Goal: Participate in discussion: Engage in conversation with other users on a specific topic

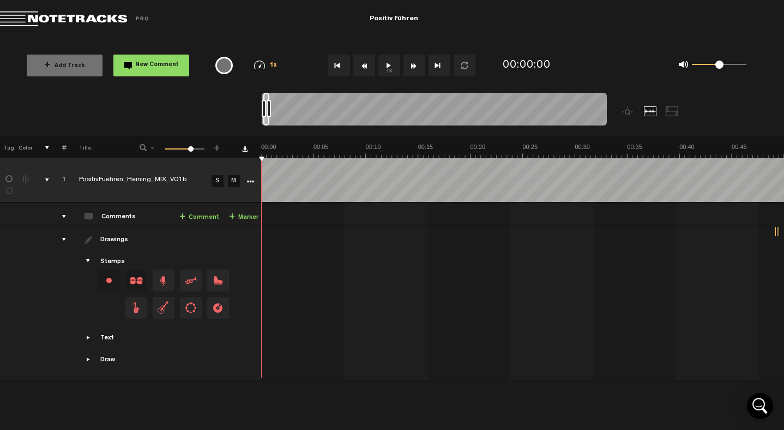
click at [388, 73] on button "1x" at bounding box center [389, 66] width 22 height 22
click at [396, 65] on button "1x" at bounding box center [389, 66] width 22 height 22
click at [204, 215] on link "+ Comment" at bounding box center [199, 217] width 40 height 13
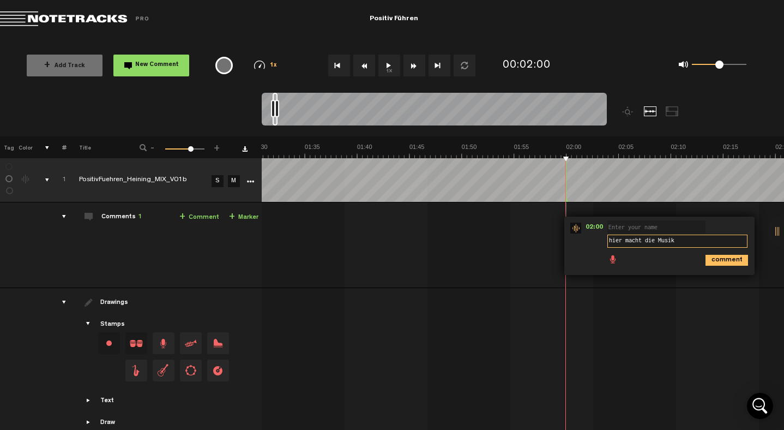
click at [630, 243] on textarea "hier macht die Musik" at bounding box center [677, 240] width 140 height 13
click at [688, 241] on textarea "hier wirkt die Musik" at bounding box center [677, 240] width 140 height 13
type textarea "hier wirkt die Musik bisschen unruhig"
click at [740, 260] on icon "comment" at bounding box center [727, 260] width 43 height 11
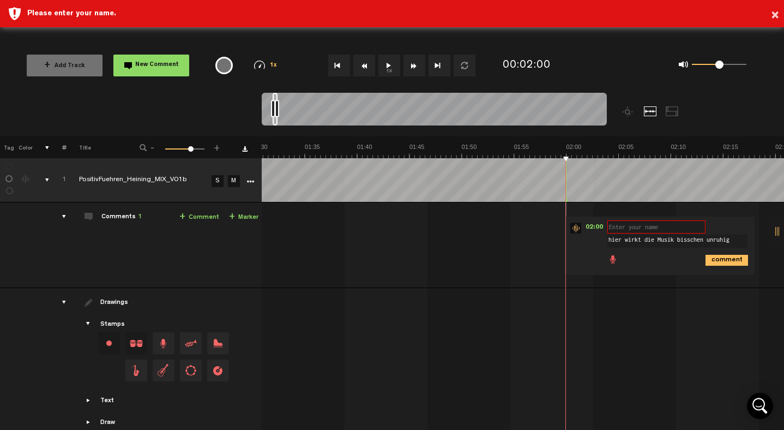
click at [644, 222] on input "text" at bounding box center [656, 226] width 98 height 13
type input "[PERSON_NAME]"
click at [724, 258] on icon "comment" at bounding box center [727, 260] width 43 height 11
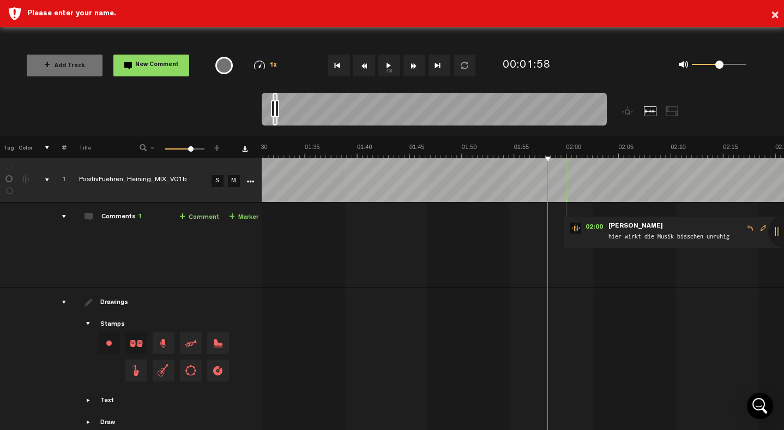
click at [386, 70] on button "1x" at bounding box center [389, 66] width 22 height 22
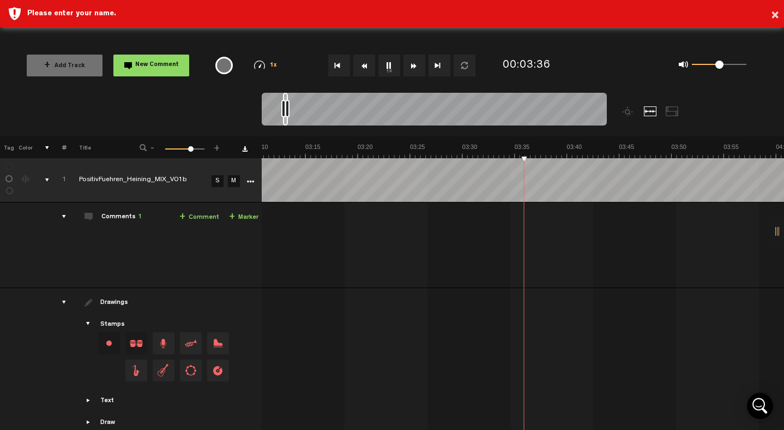
scroll to position [0, 1995]
click at [161, 72] on button "New Comment" at bounding box center [151, 66] width 76 height 22
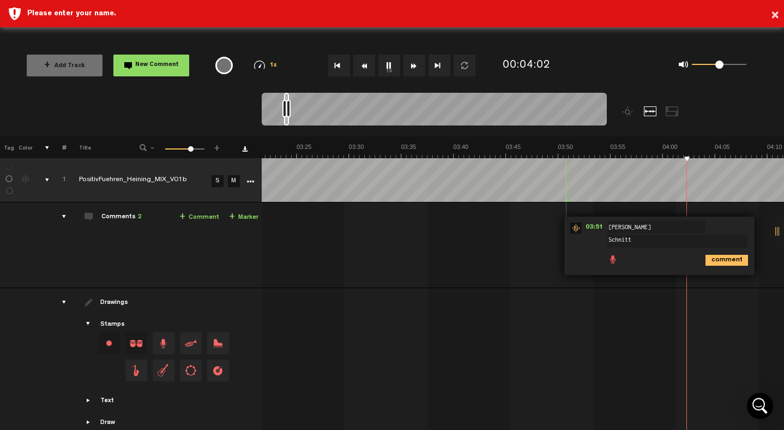
type textarea "Schnitt ?"
click at [722, 263] on icon "comment" at bounding box center [727, 260] width 43 height 11
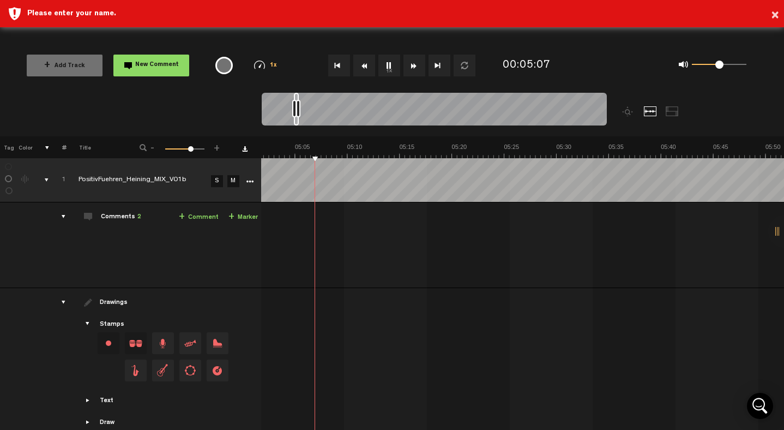
scroll to position [0, 3157]
click at [130, 67] on button "New Comment" at bounding box center [151, 66] width 76 height 22
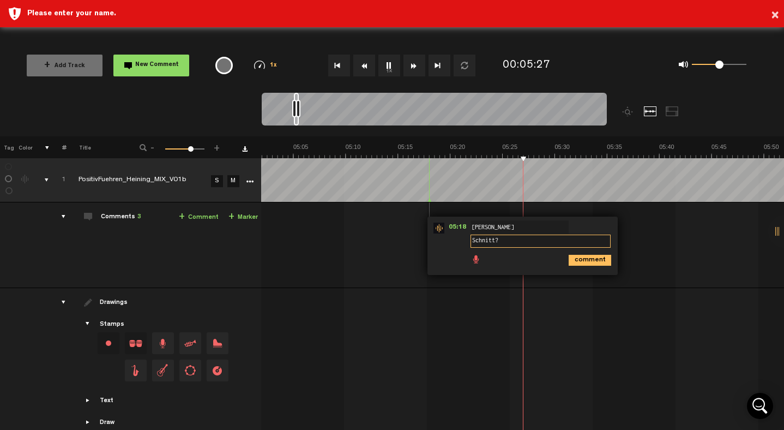
type textarea "Schnitt?"
click at [588, 267] on div "comment" at bounding box center [524, 259] width 182 height 21
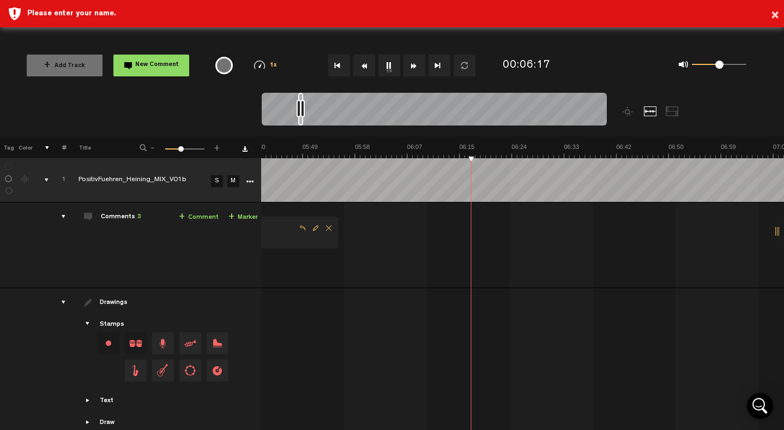
scroll to position [0, 2050]
drag, startPoint x: 192, startPoint y: 149, endPoint x: 180, endPoint y: 156, distance: 13.8
click at [180, 150] on div "1 100 39" at bounding box center [184, 149] width 39 height 2
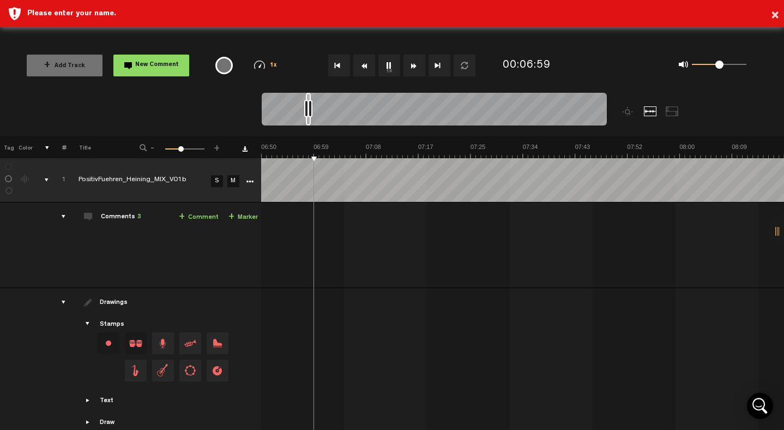
scroll to position [0, 2458]
click at [153, 149] on span "-" at bounding box center [152, 146] width 9 height 7
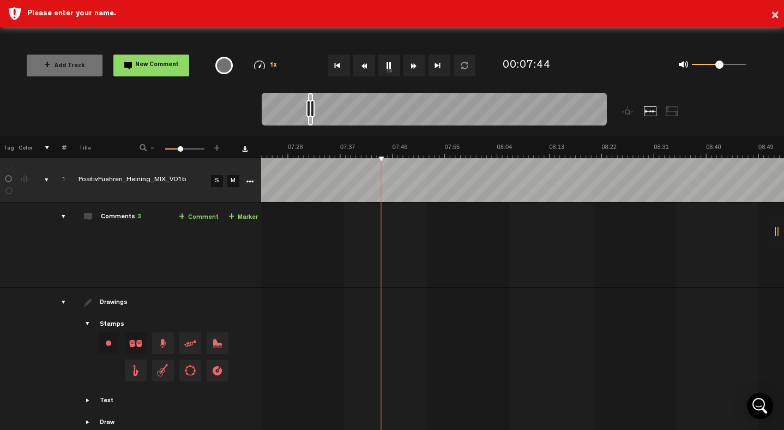
scroll to position [0, 2653]
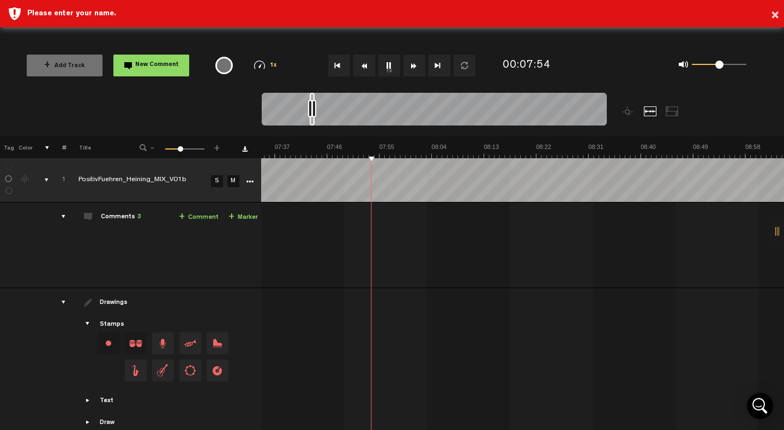
click at [54, 302] on div "drawings" at bounding box center [59, 302] width 17 height 11
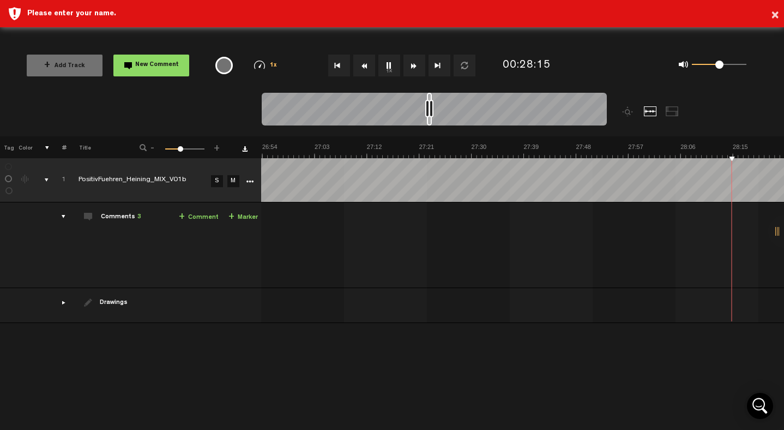
scroll to position [0, 9620]
click at [389, 65] on button "1x" at bounding box center [389, 66] width 22 height 22
click at [385, 64] on button "1x" at bounding box center [389, 66] width 22 height 22
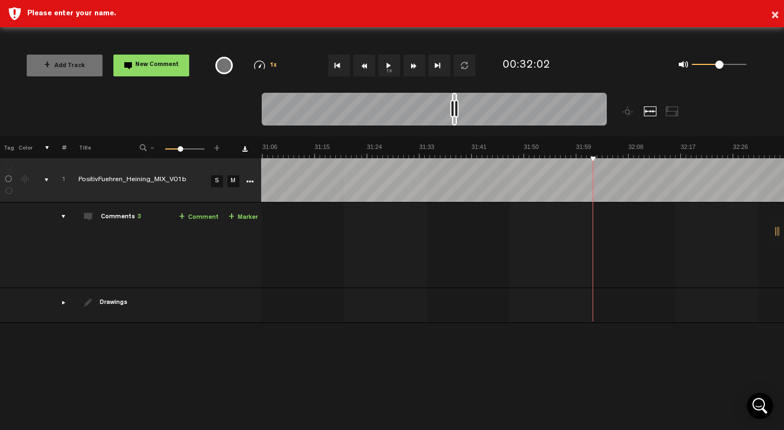
click at [389, 69] on button "1x" at bounding box center [389, 66] width 22 height 22
click at [385, 74] on button "1x" at bounding box center [389, 66] width 22 height 22
click at [388, 71] on button "1x" at bounding box center [389, 66] width 22 height 22
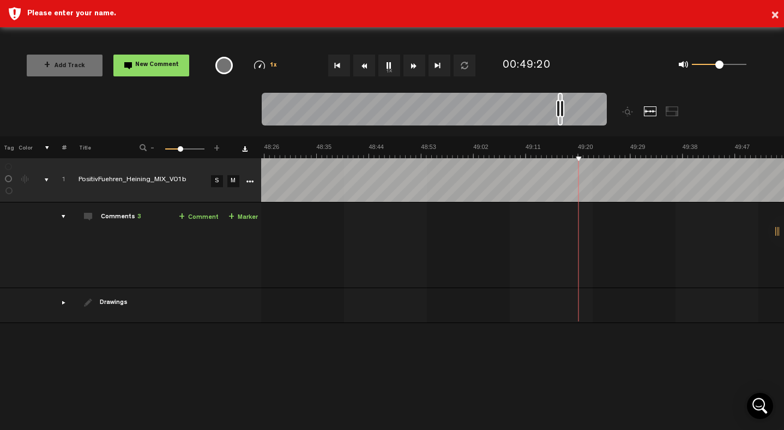
click at [153, 149] on span "-" at bounding box center [152, 146] width 9 height 7
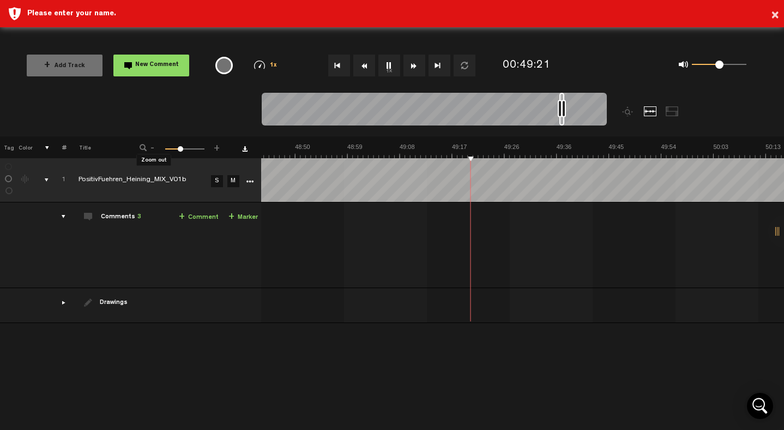
scroll to position [0, 16593]
click at [153, 149] on span "-" at bounding box center [152, 146] width 9 height 7
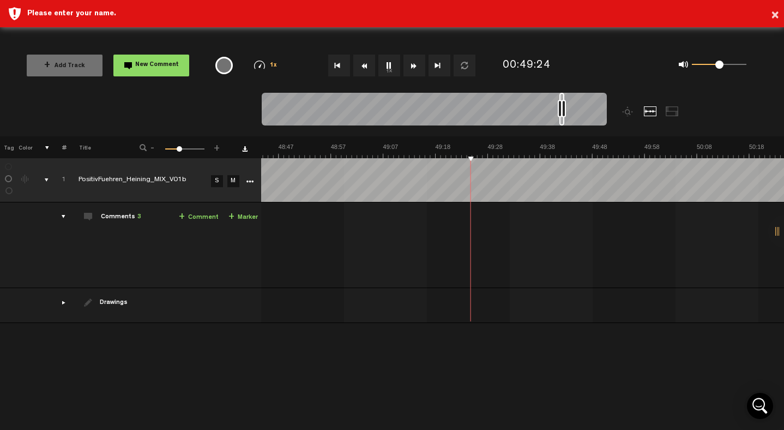
scroll to position [0, 15250]
click at [155, 147] on span "-" at bounding box center [152, 146] width 9 height 7
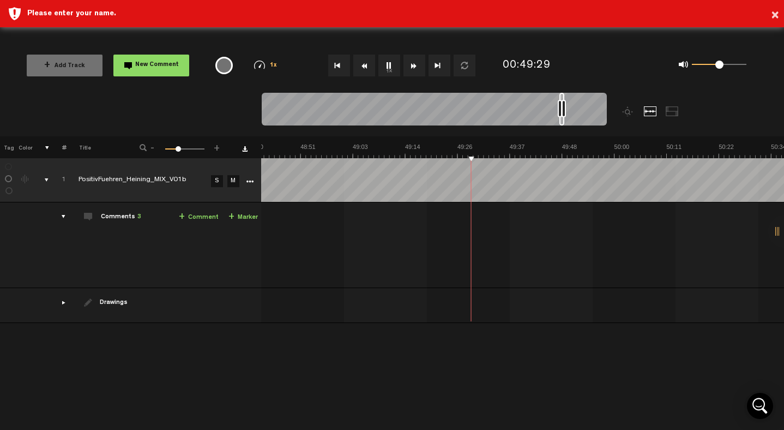
click at [155, 147] on span "-" at bounding box center [152, 146] width 9 height 7
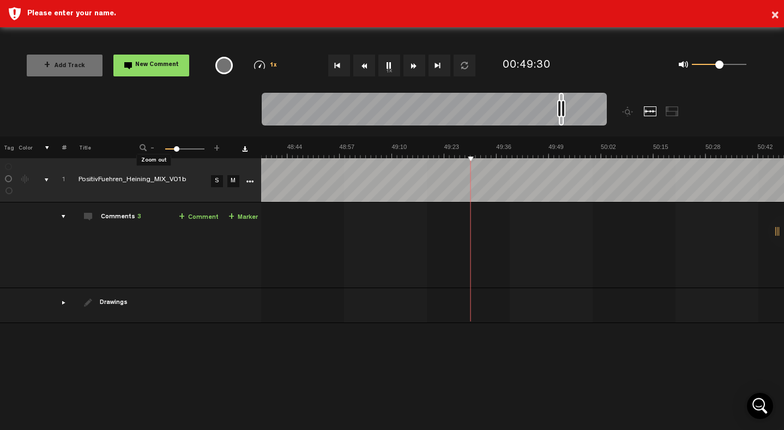
click at [155, 147] on span "-" at bounding box center [152, 146] width 9 height 7
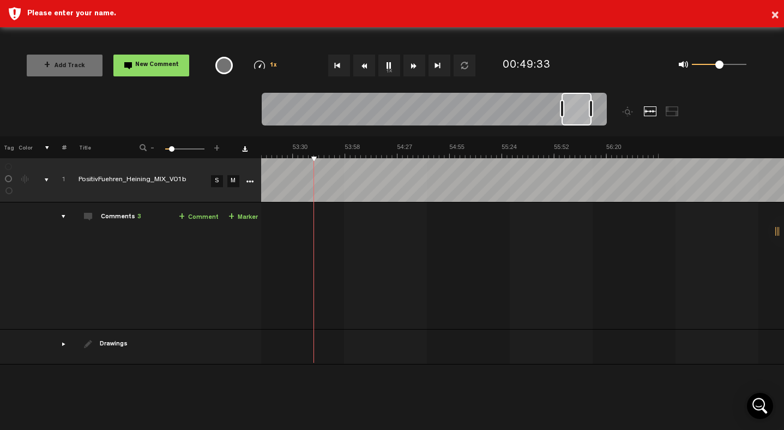
scroll to position [0, 5264]
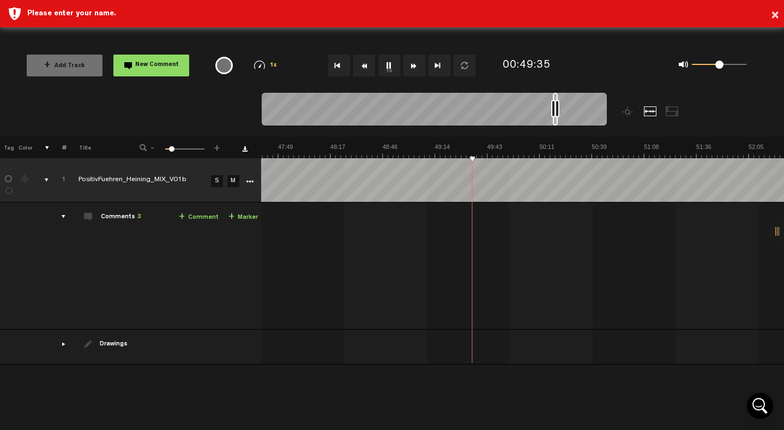
drag, startPoint x: 178, startPoint y: 148, endPoint x: 171, endPoint y: 148, distance: 6.5
click at [171, 148] on span at bounding box center [171, 148] width 5 height 5
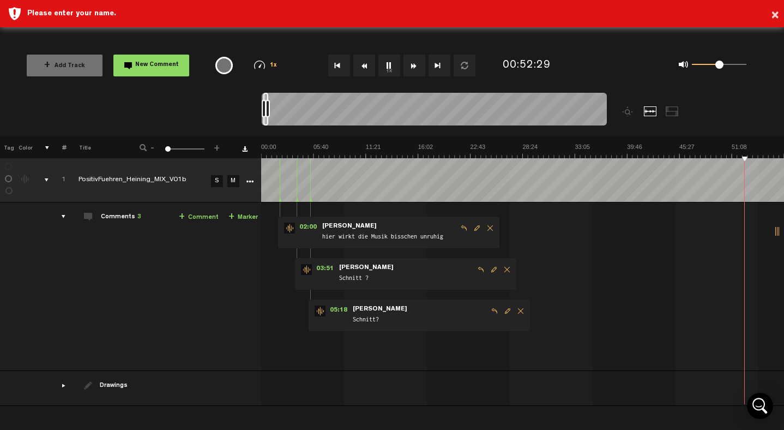
scroll to position [0, 0]
drag, startPoint x: 170, startPoint y: 150, endPoint x: 129, endPoint y: 152, distance: 40.9
click at [129, 152] on div "- 1 100 1 +" at bounding box center [179, 148] width 107 height 10
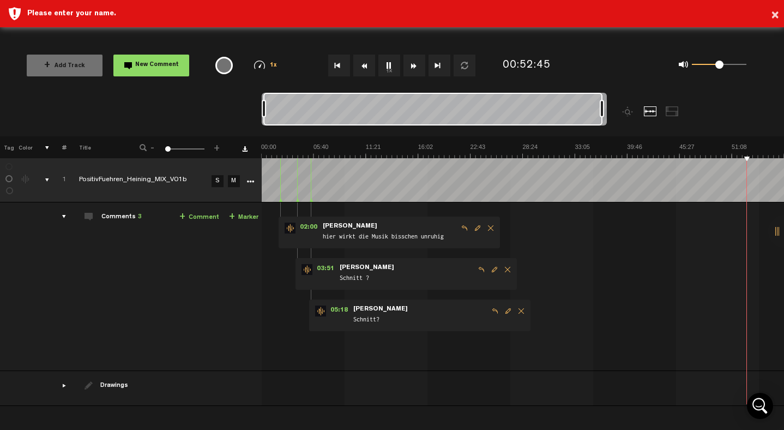
drag, startPoint x: 268, startPoint y: 111, endPoint x: 644, endPoint y: 147, distance: 377.9
click at [644, 38] on div "Loading... 100% + Add Track New Comment 1x 0.25x 0.5x 0.75x 1x 1.25x 1.5x 1.75x…" at bounding box center [392, 38] width 784 height 0
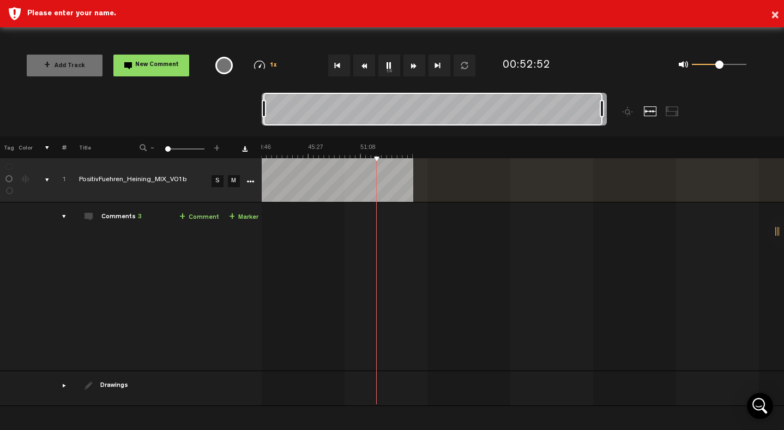
scroll to position [0, 240]
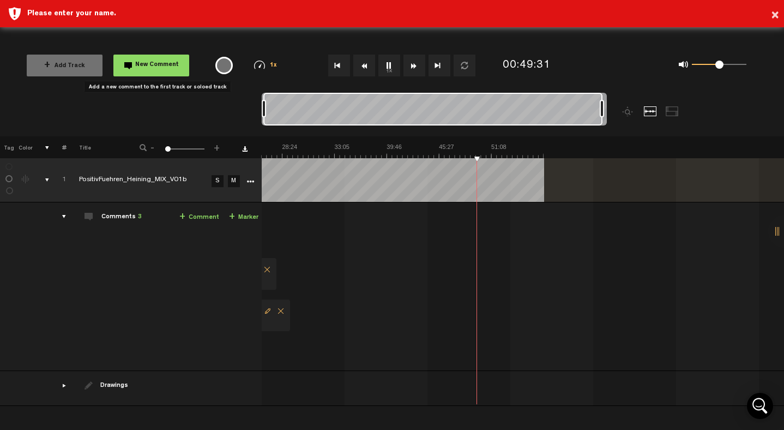
click at [155, 73] on button "New Comment" at bounding box center [151, 66] width 76 height 22
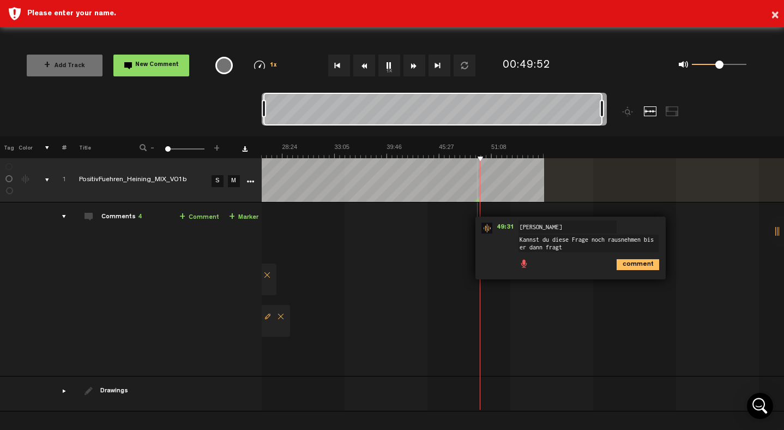
scroll to position [1, 0]
drag, startPoint x: 587, startPoint y: 251, endPoint x: 508, endPoint y: 244, distance: 79.9
click at [508, 244] on div "49:31 - NaN:NaN • : "Kannst du diese Frage noch rausnehmen bis er dann fragt" […" at bounding box center [570, 247] width 190 height 63
type textarea "Kannst du diese Frage noch rausnehmen ?"
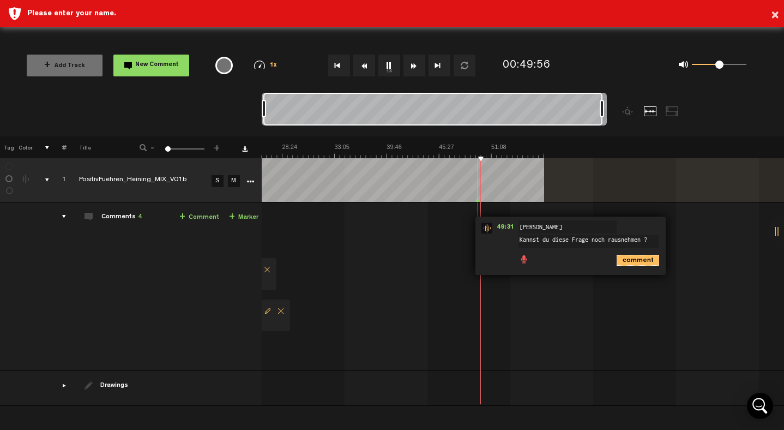
click at [628, 262] on icon "comment" at bounding box center [638, 260] width 43 height 11
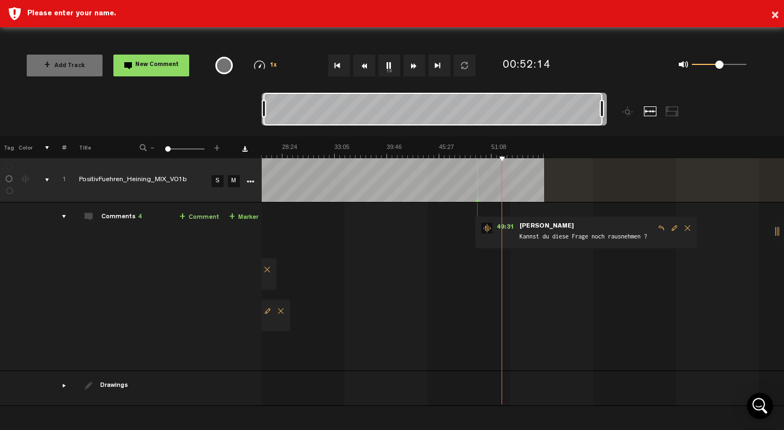
click at [673, 227] on span "Edit comment" at bounding box center [674, 228] width 13 height 8
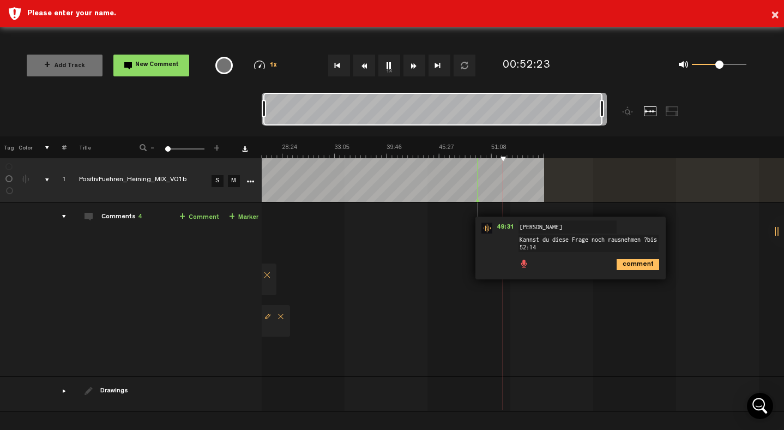
click at [649, 242] on textarea "Kannst du diese Frage noch rausnehmen ?bis 52:14" at bounding box center [588, 242] width 140 height 17
click at [647, 238] on textarea "Kannst du diese Frage noch rausnehmen ?bis 52:14" at bounding box center [588, 242] width 140 height 17
click at [574, 248] on textarea "Kannst du diese Frage noch rausnehmen bis 52:14" at bounding box center [588, 242] width 140 height 17
type textarea "Kannst du diese Frage noch rausnehmen bis 52:14 ?"
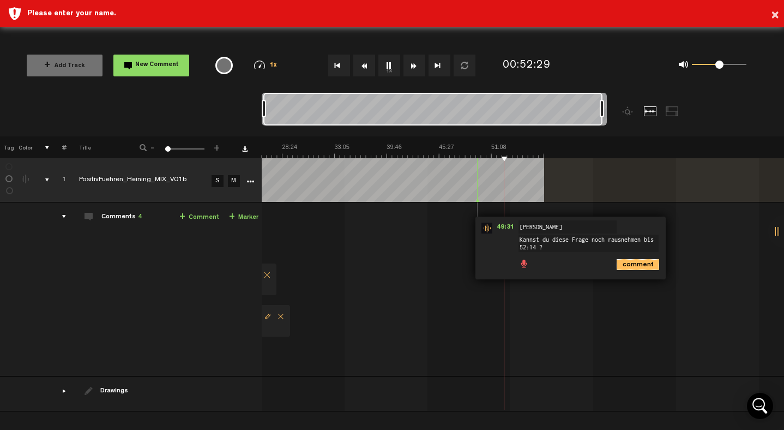
click at [626, 260] on icon "comment" at bounding box center [638, 264] width 43 height 11
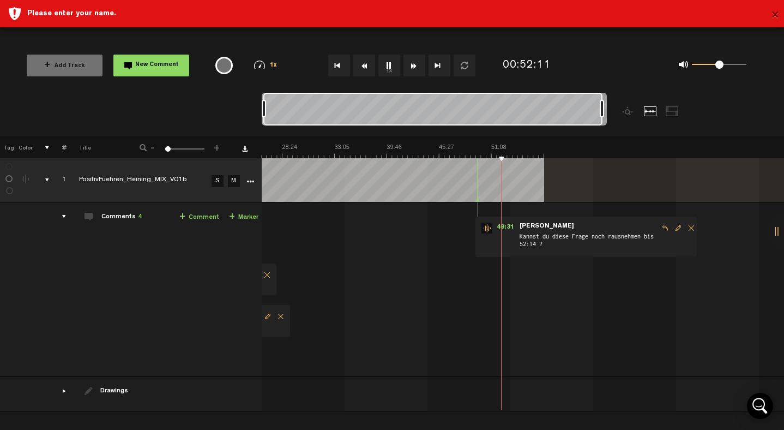
click at [779, 15] on button "×" at bounding box center [775, 16] width 8 height 22
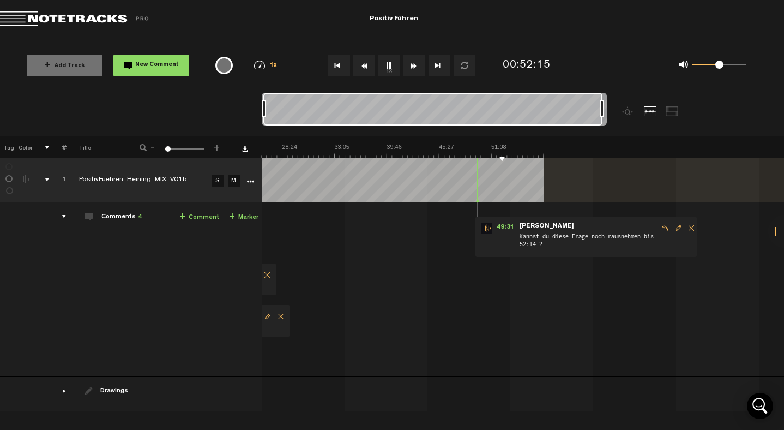
click at [146, 57] on button "New Comment" at bounding box center [151, 66] width 76 height 22
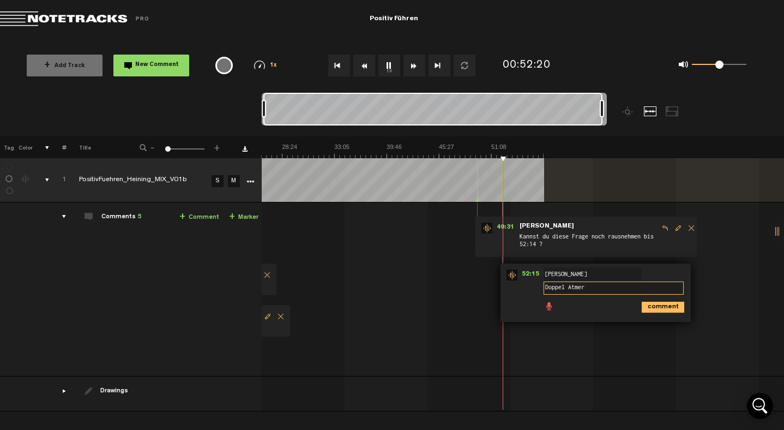
type textarea "Doppel Atmer"
click at [664, 308] on icon "comment" at bounding box center [663, 307] width 43 height 11
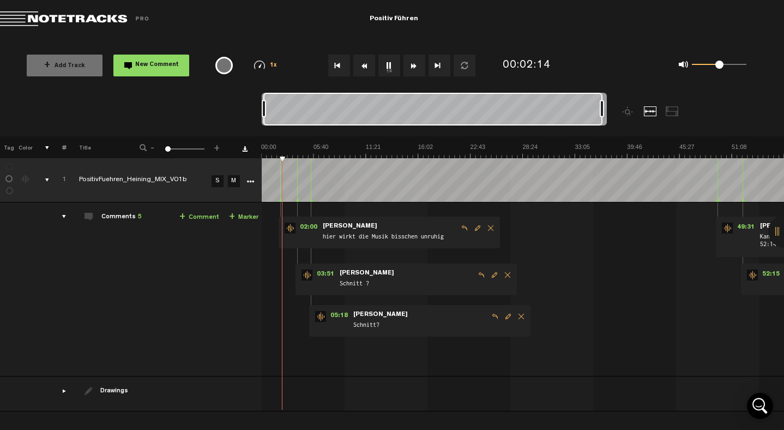
click at [388, 66] on button "1x" at bounding box center [389, 66] width 22 height 22
